Goal: Use online tool/utility: Utilize a website feature to perform a specific function

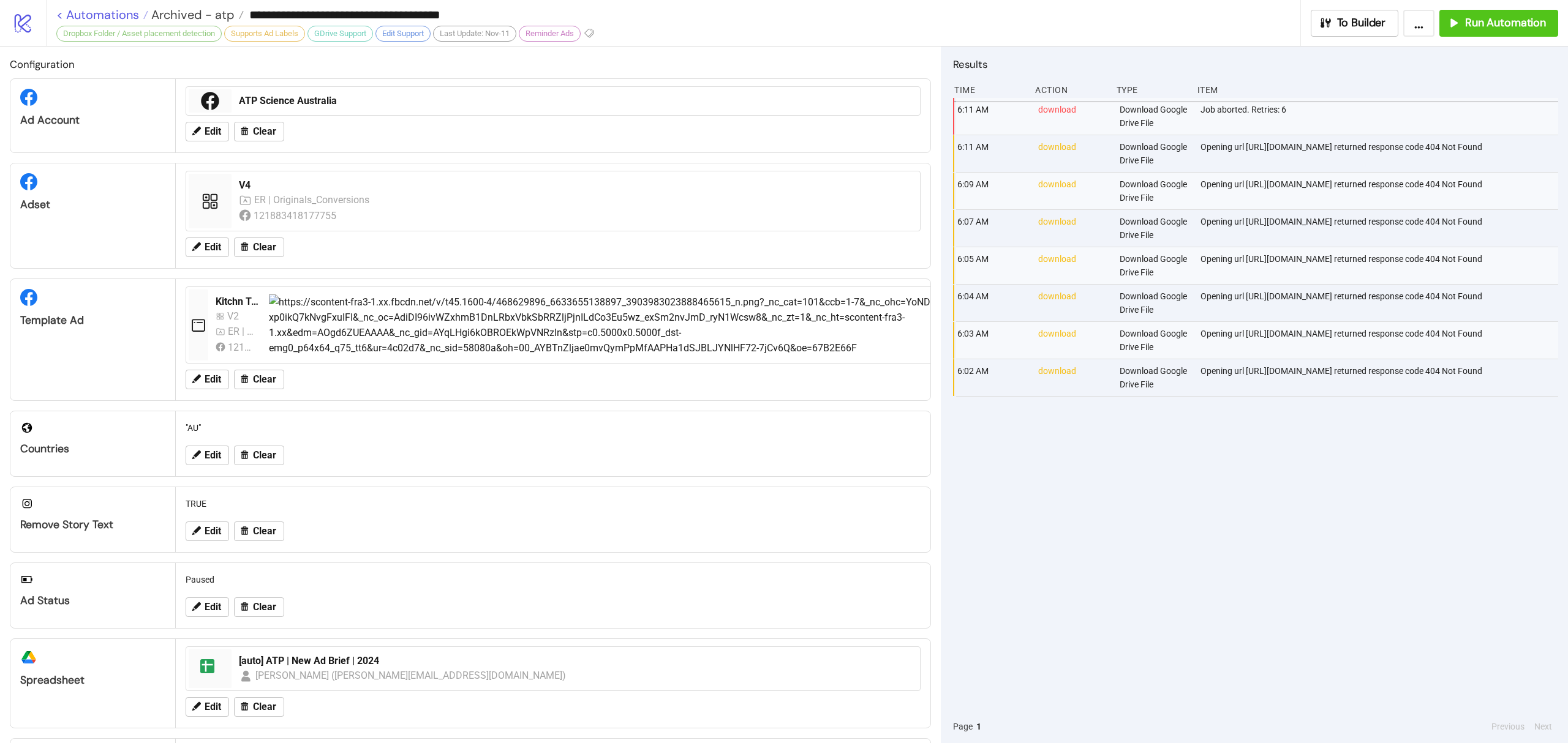
click at [127, 19] on link "< Automations" at bounding box center [102, 14] width 92 height 12
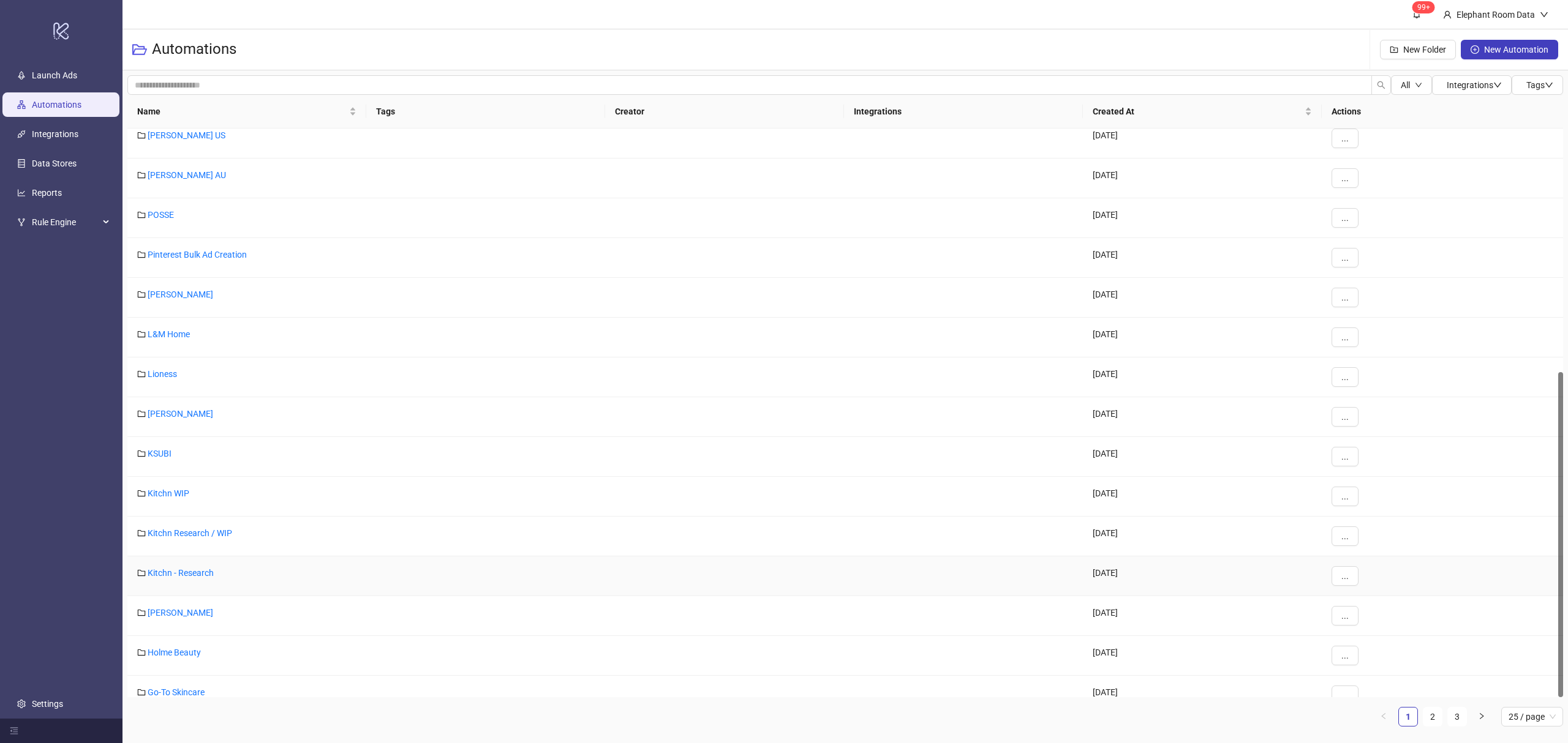
scroll to position [426, 0]
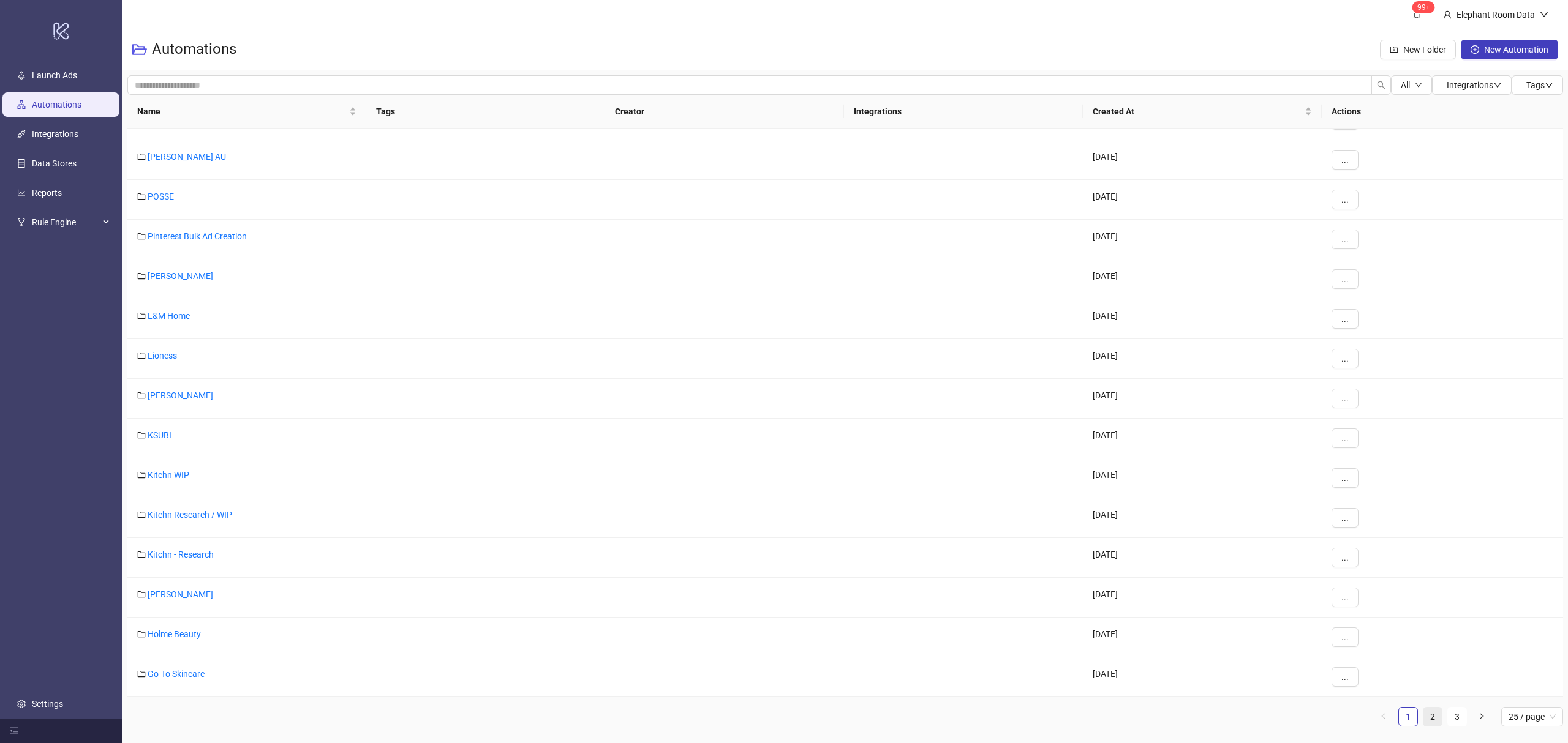
click at [1433, 713] on link "2" at bounding box center [1433, 717] width 19 height 19
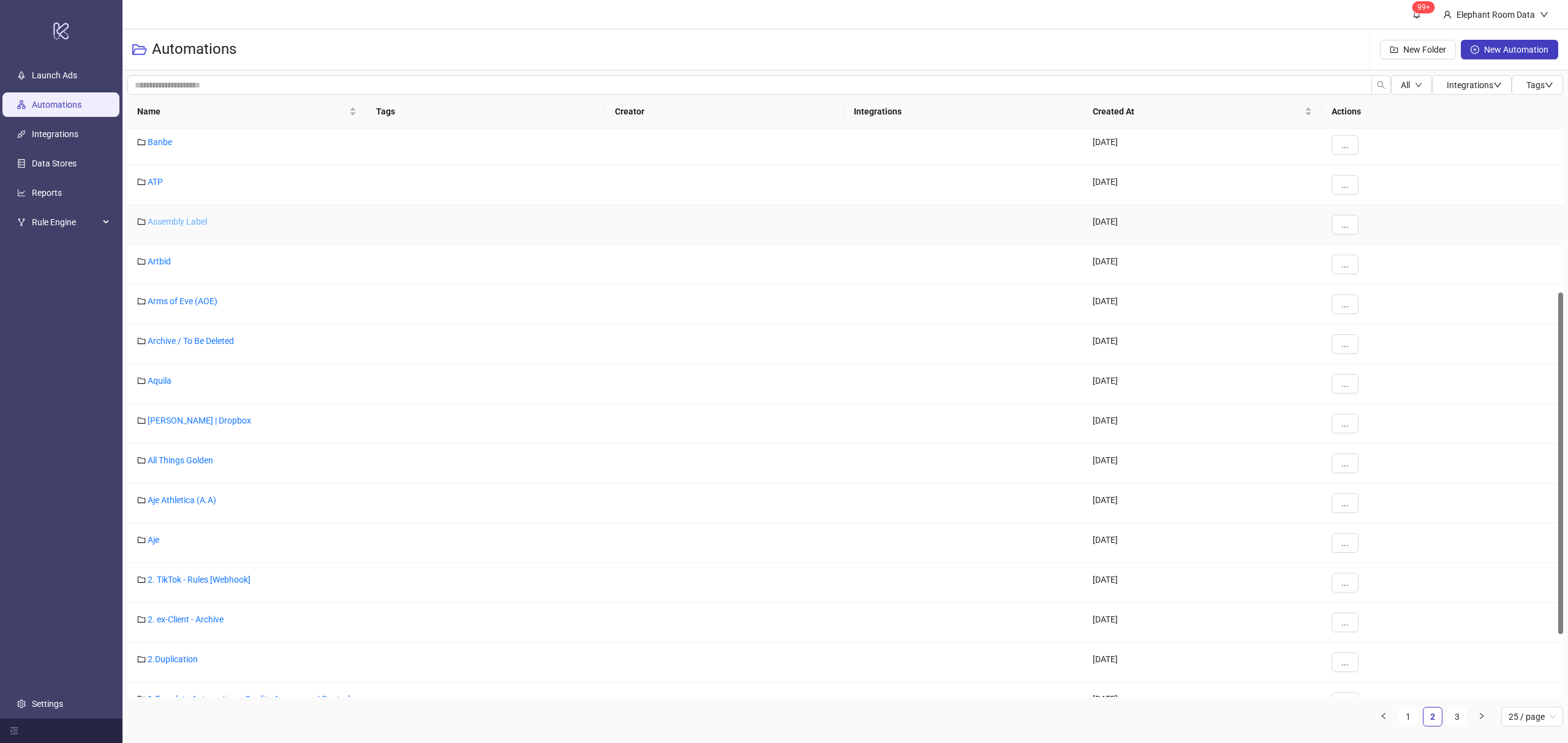
click at [164, 217] on link "Assembly Label" at bounding box center [177, 221] width 59 height 10
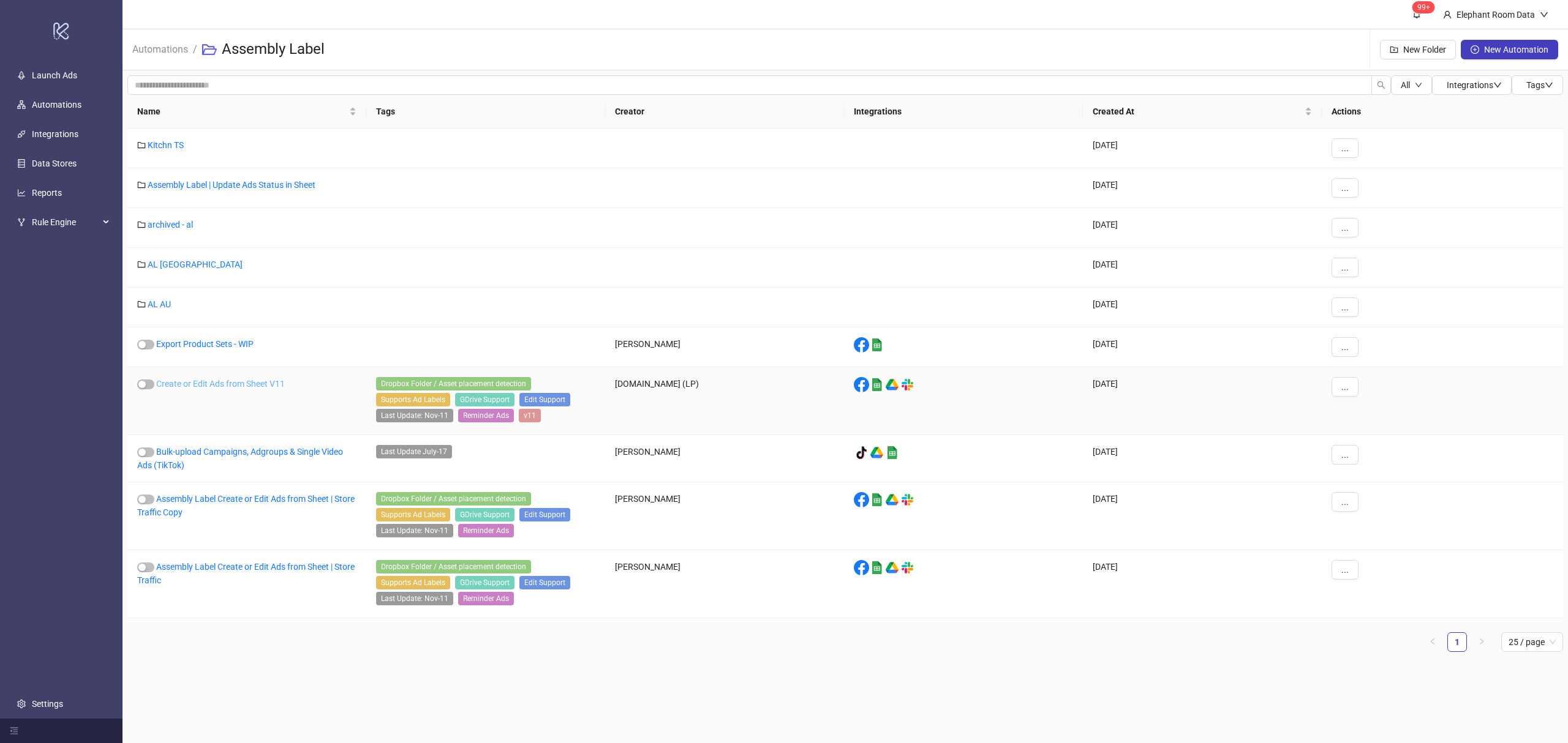
click at [268, 385] on link "Create or Edit Ads from Sheet V11" at bounding box center [221, 383] width 129 height 10
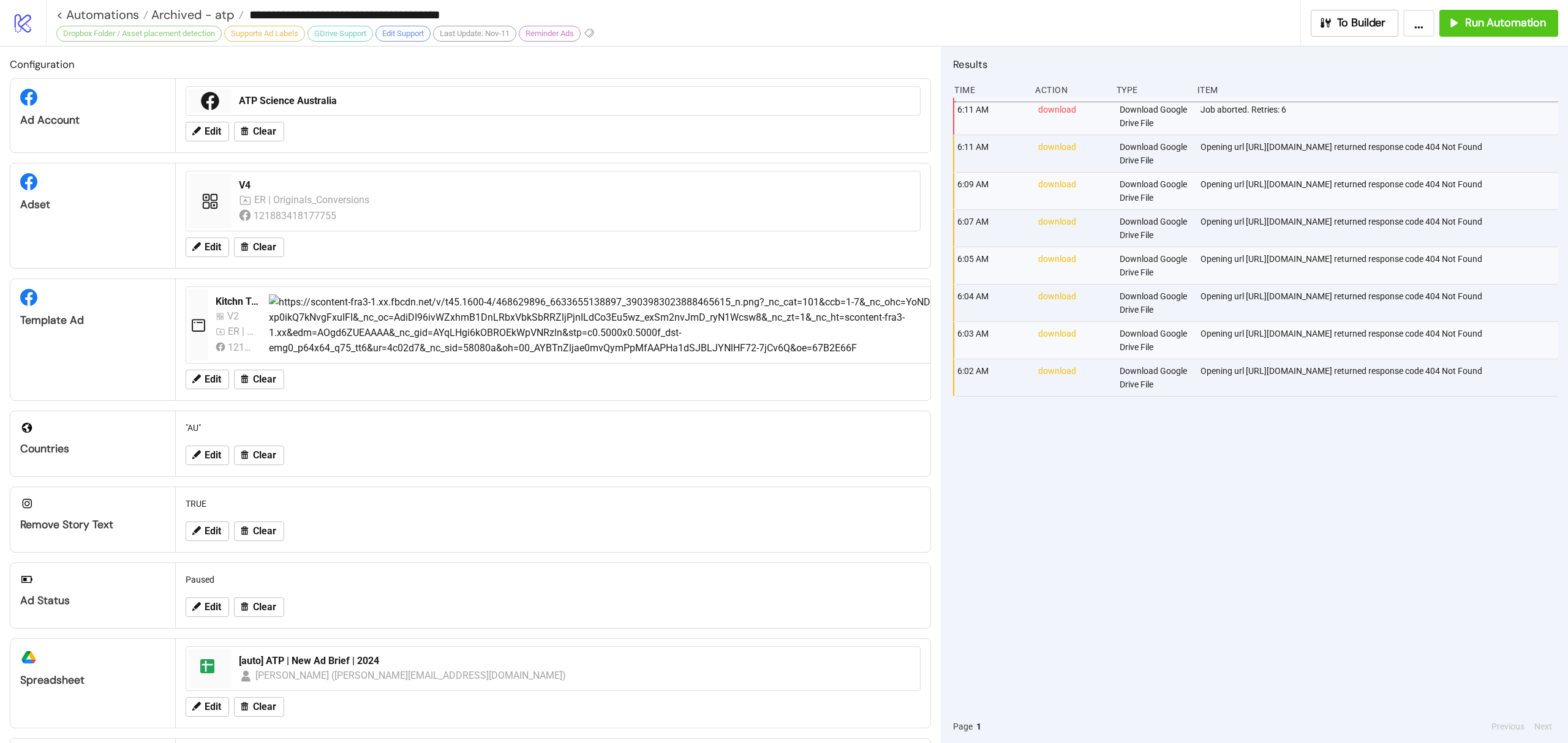
type input "**********"
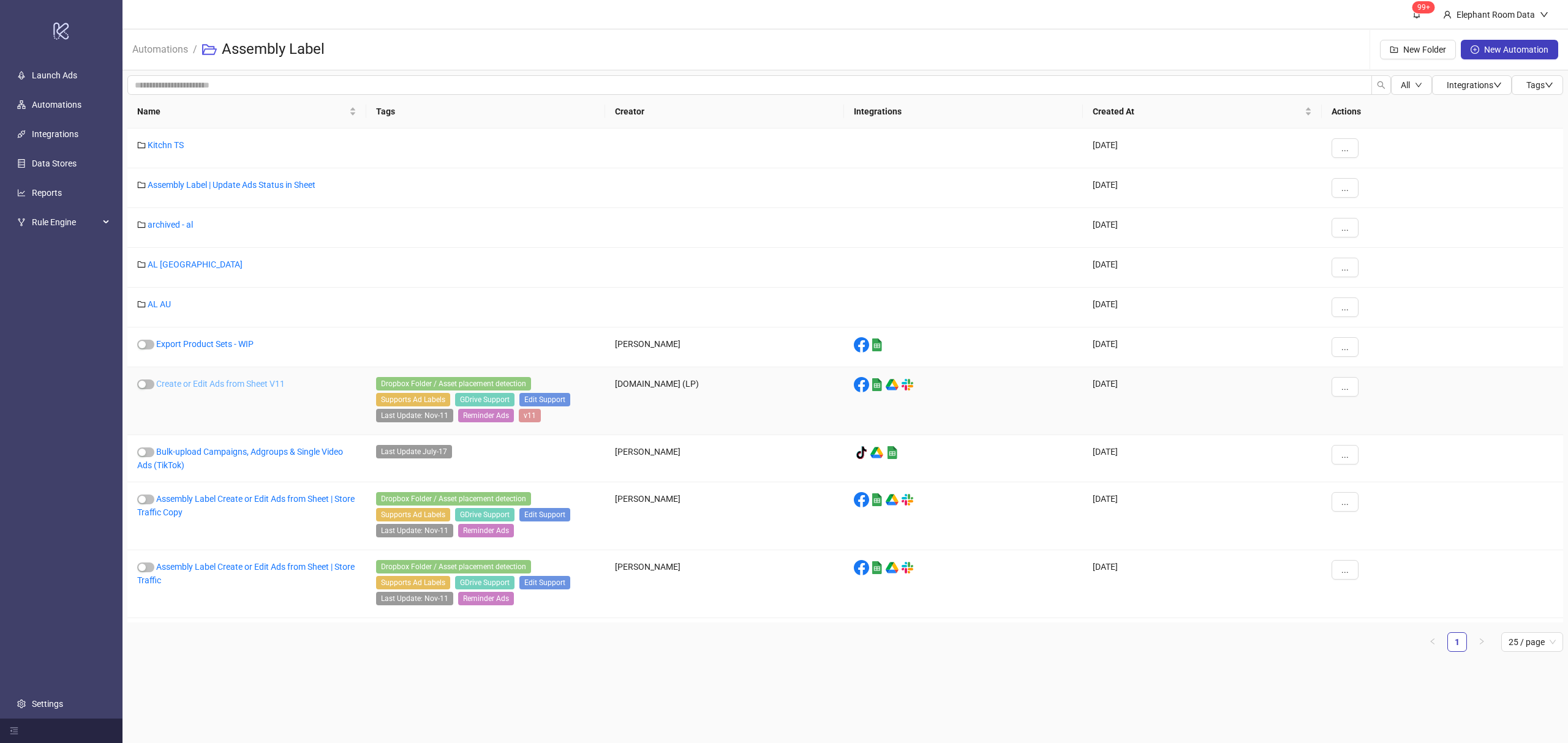
click at [221, 383] on link "Create or Edit Ads from Sheet V11" at bounding box center [221, 383] width 129 height 10
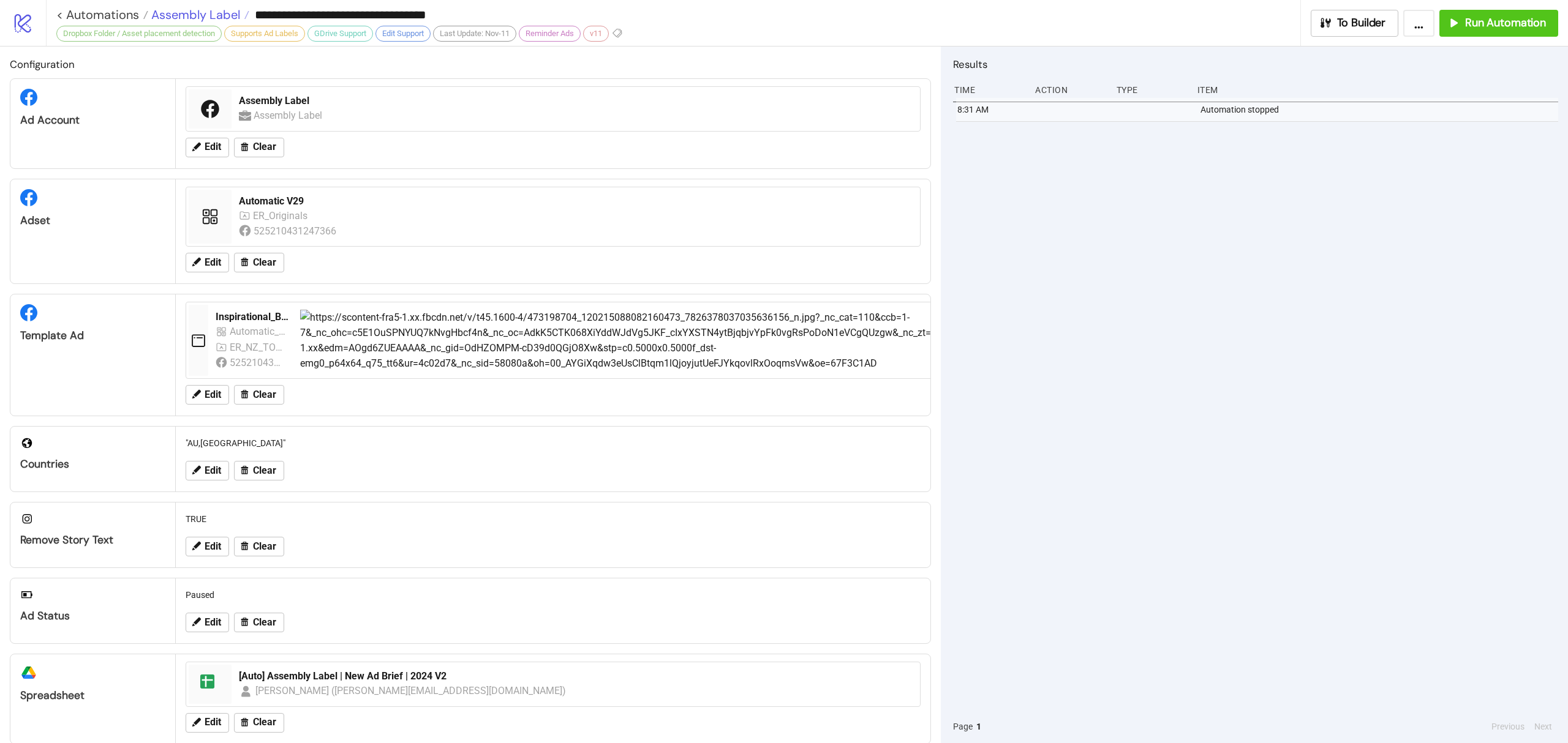
click at [199, 19] on span "Assembly Label" at bounding box center [194, 14] width 92 height 16
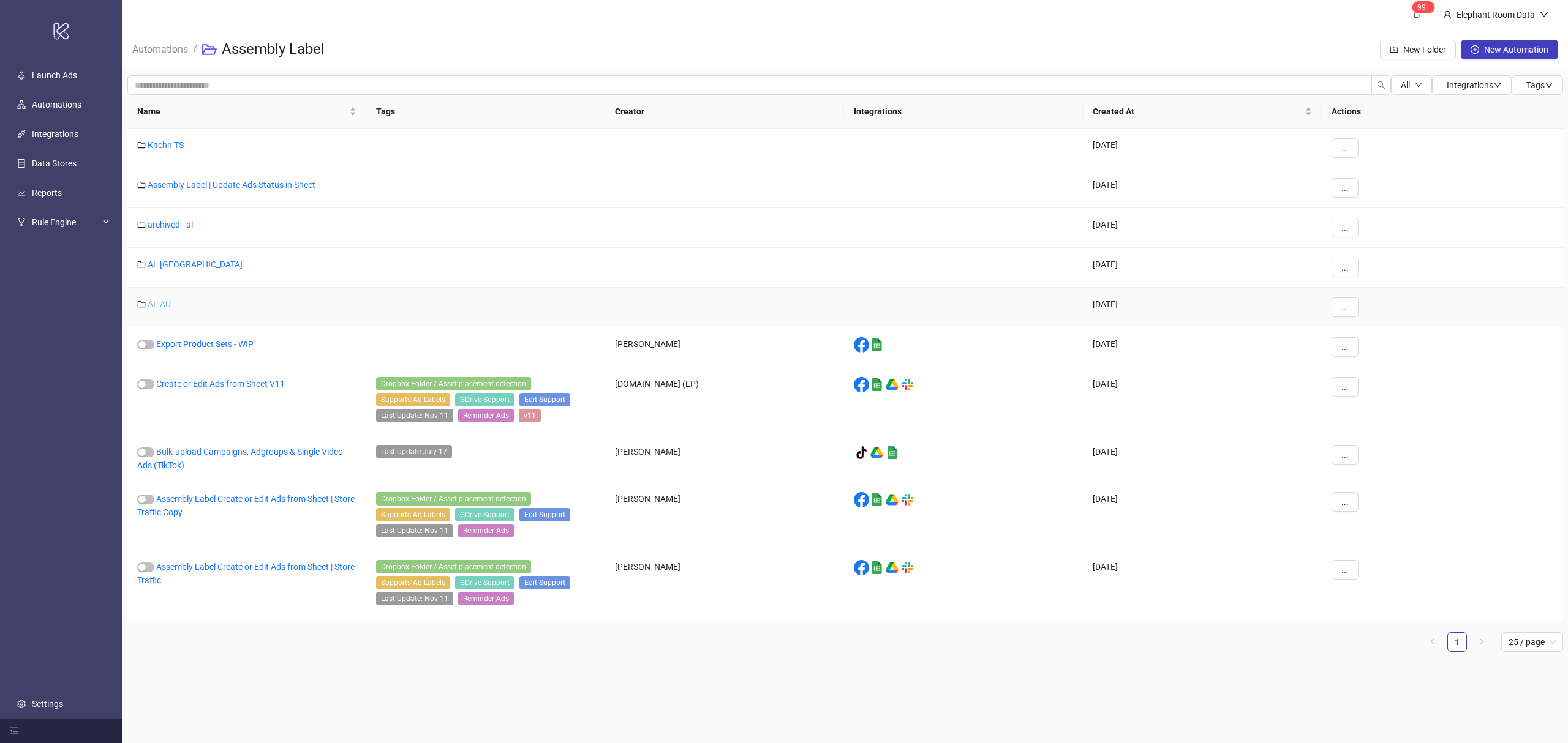
click at [156, 306] on link "AL AU" at bounding box center [159, 304] width 23 height 10
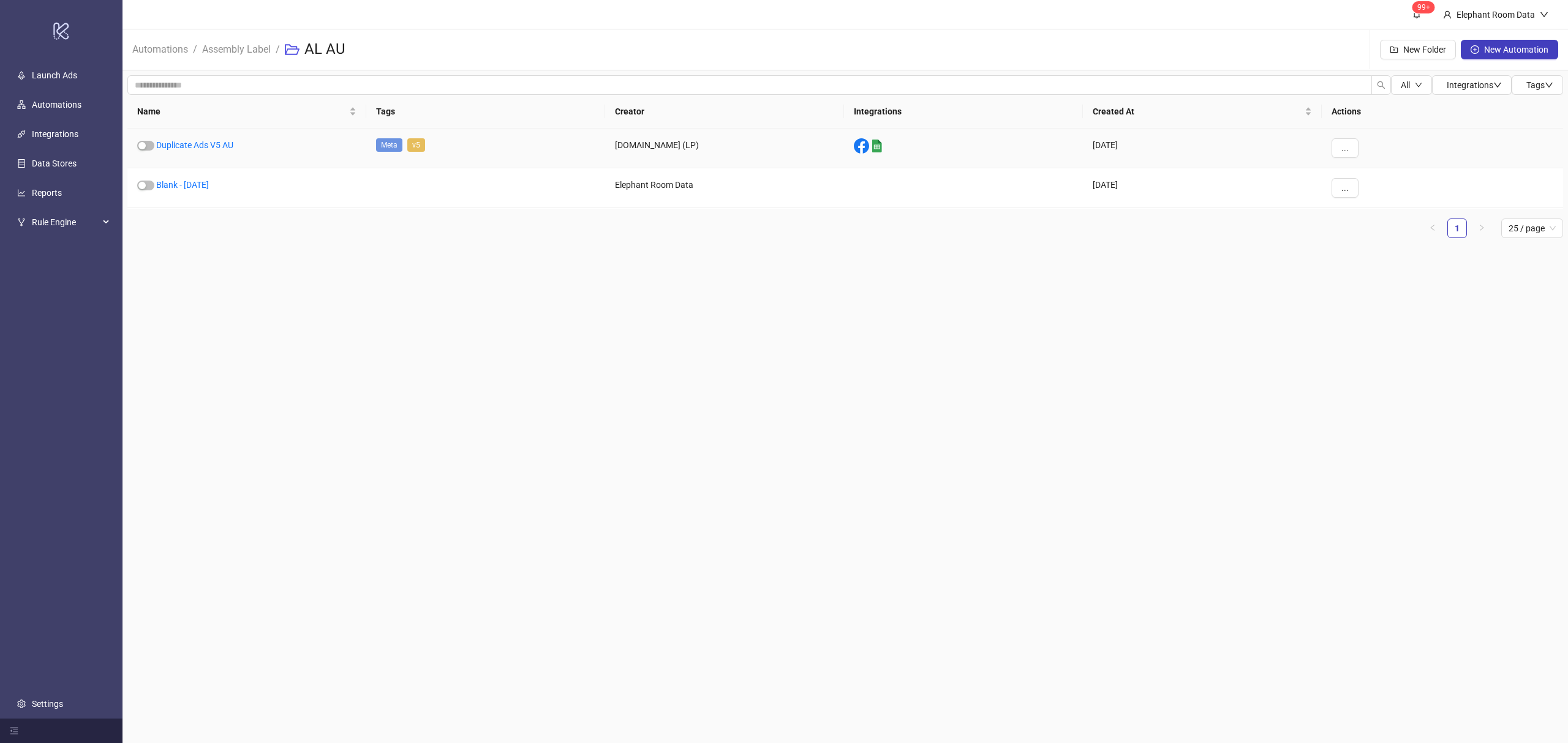
click at [213, 138] on div "Duplicate Ads V5 AU" at bounding box center [247, 149] width 239 height 40
click at [206, 143] on link "Duplicate Ads V5 AU" at bounding box center [195, 145] width 77 height 10
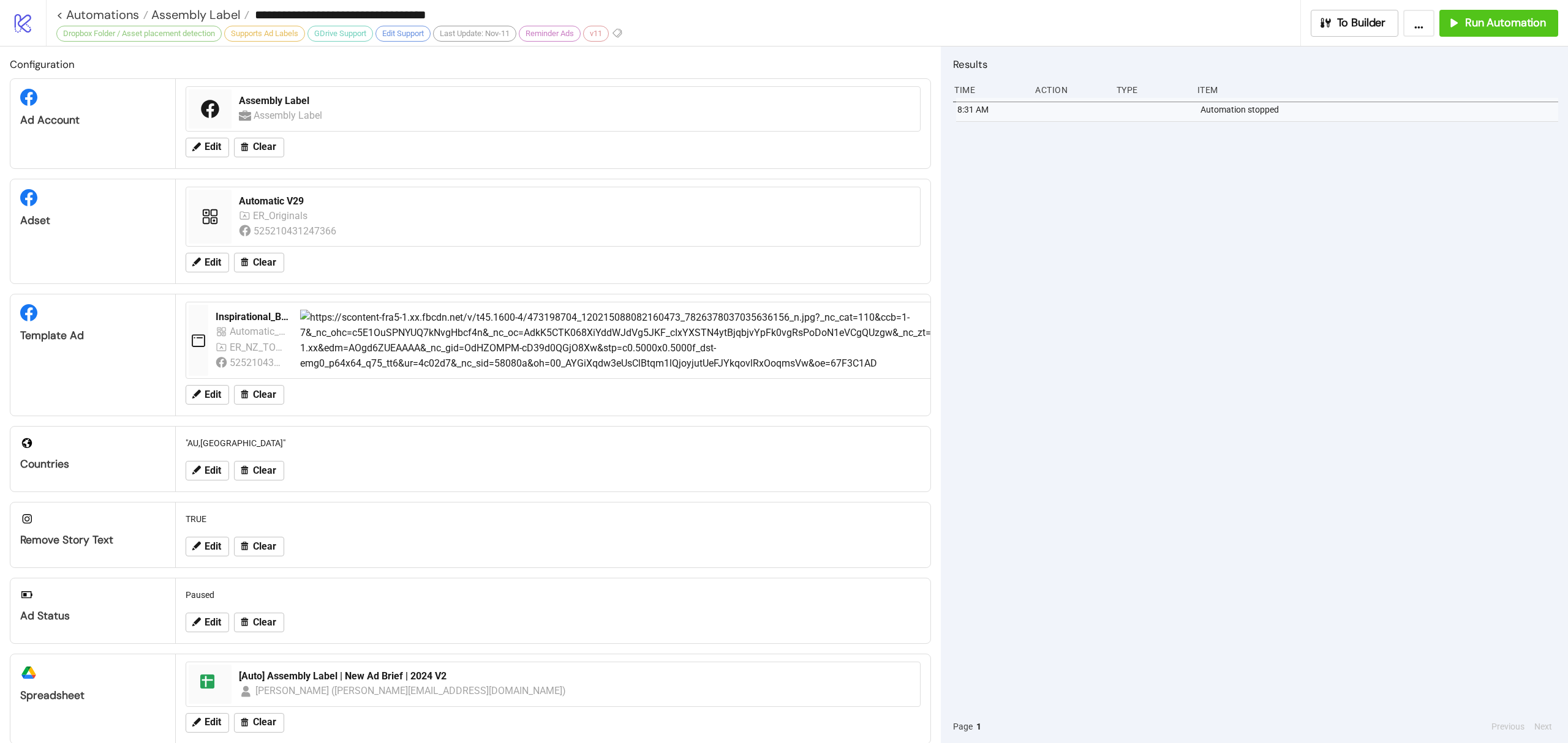
type input "**********"
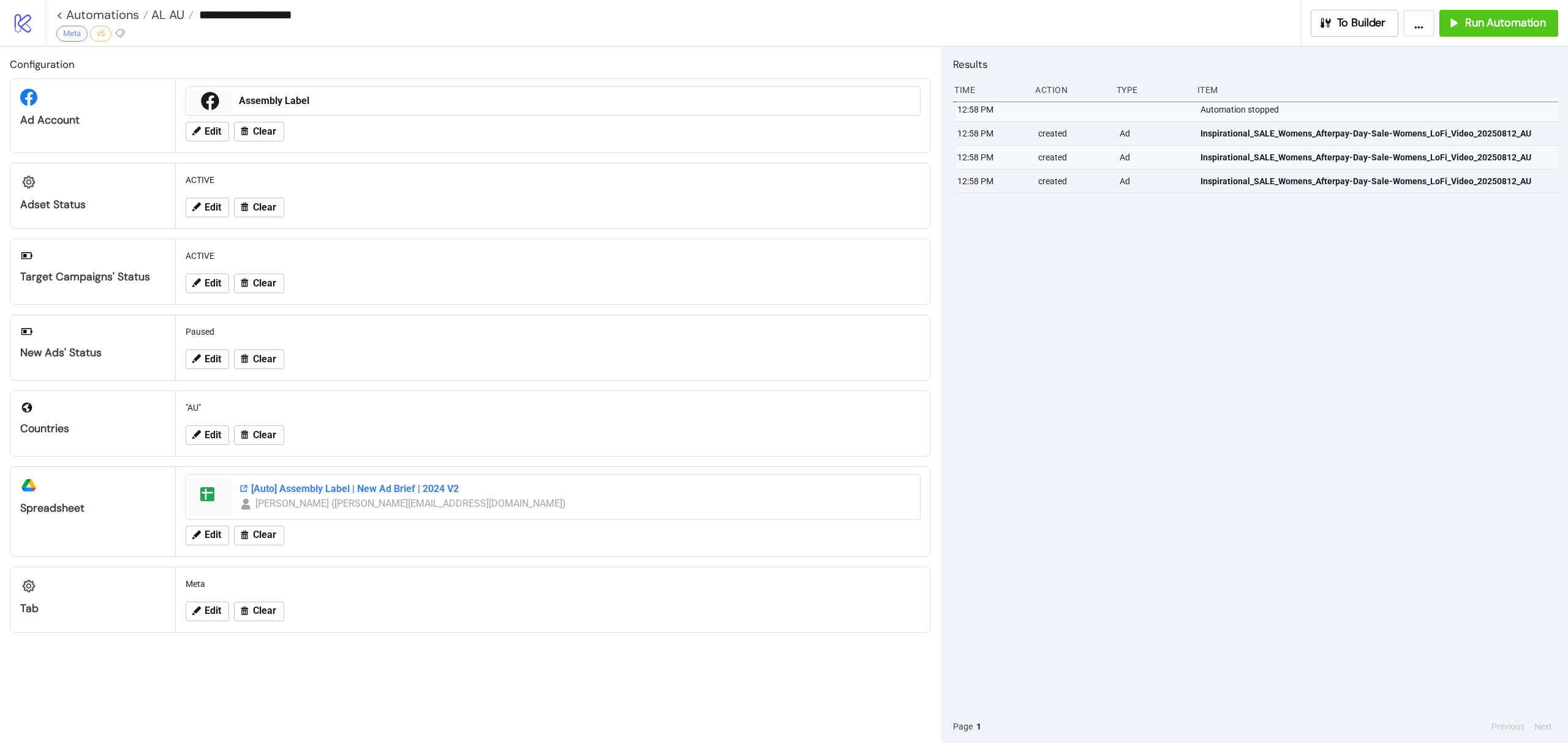
click at [301, 493] on div "[Auto] Assembly Label | New Ad Brief | 2024 V2" at bounding box center [575, 489] width 674 height 14
click at [304, 107] on div "Assembly Label" at bounding box center [575, 101] width 674 height 14
click at [1492, 21] on span "Run Automation" at bounding box center [1506, 23] width 81 height 14
